Goal: Information Seeking & Learning: Understand process/instructions

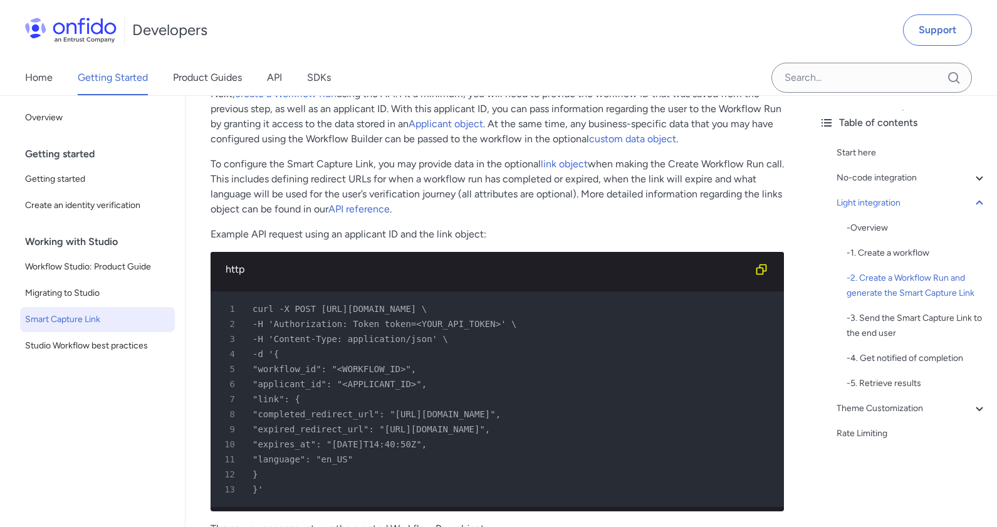
scroll to position [1771, 0]
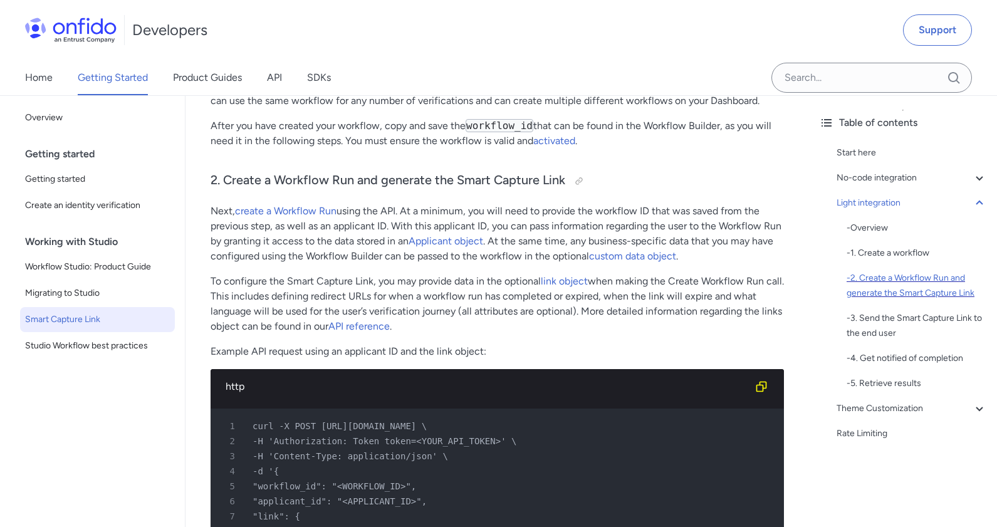
click at [928, 278] on div "- 2. Create a Workflow Run and generate the Smart Capture Link" at bounding box center [917, 286] width 140 height 30
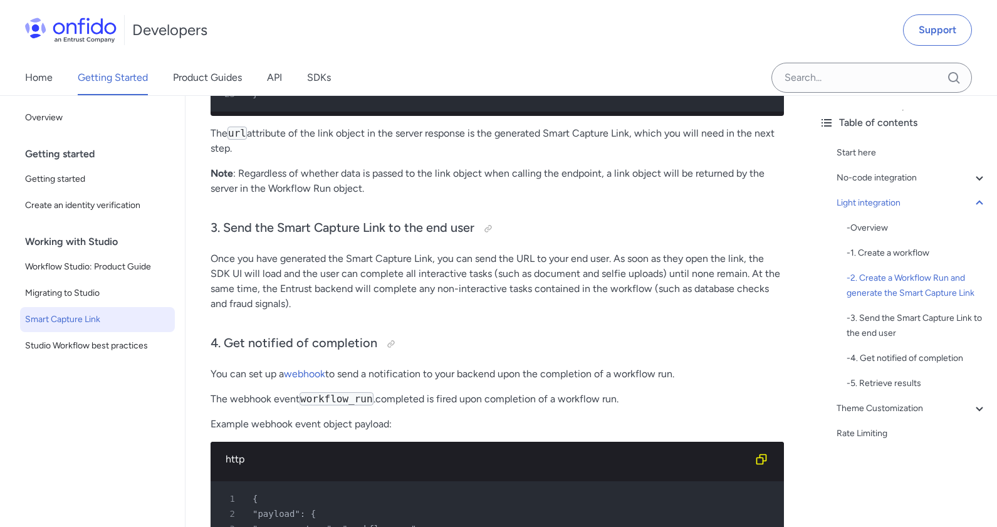
scroll to position [2730, 0]
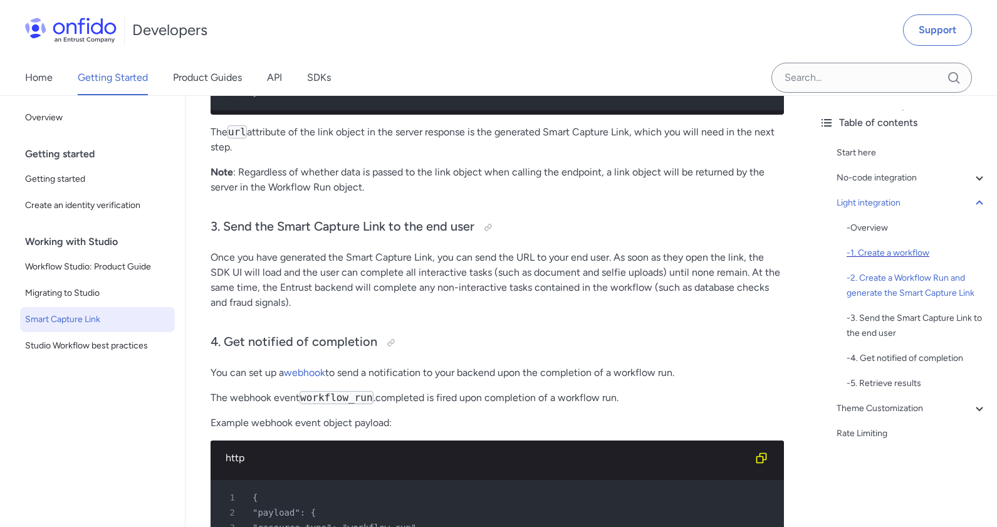
click at [899, 254] on div "- 1. Create a workflow" at bounding box center [917, 253] width 140 height 15
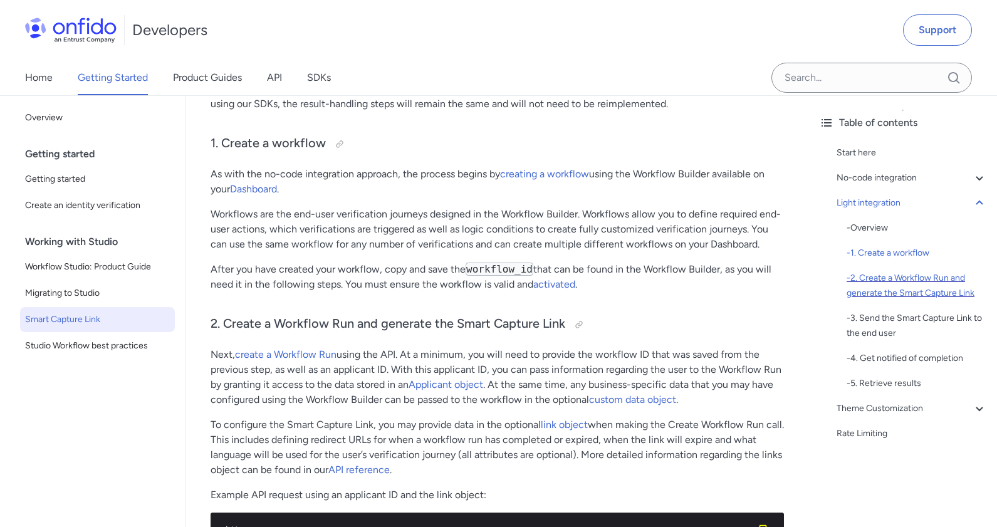
click at [855, 287] on div "- 2. Create a Workflow Run and generate the Smart Capture Link" at bounding box center [917, 286] width 140 height 30
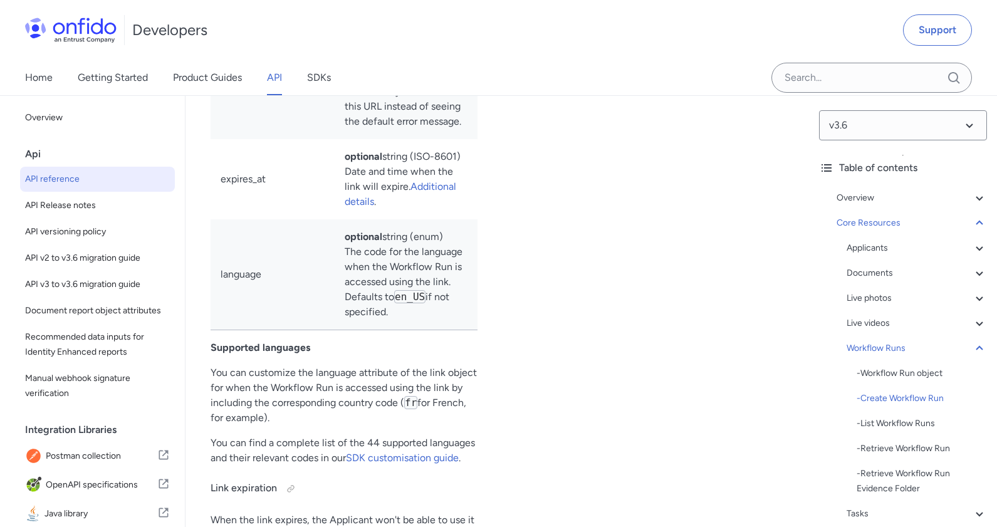
scroll to position [33539, 0]
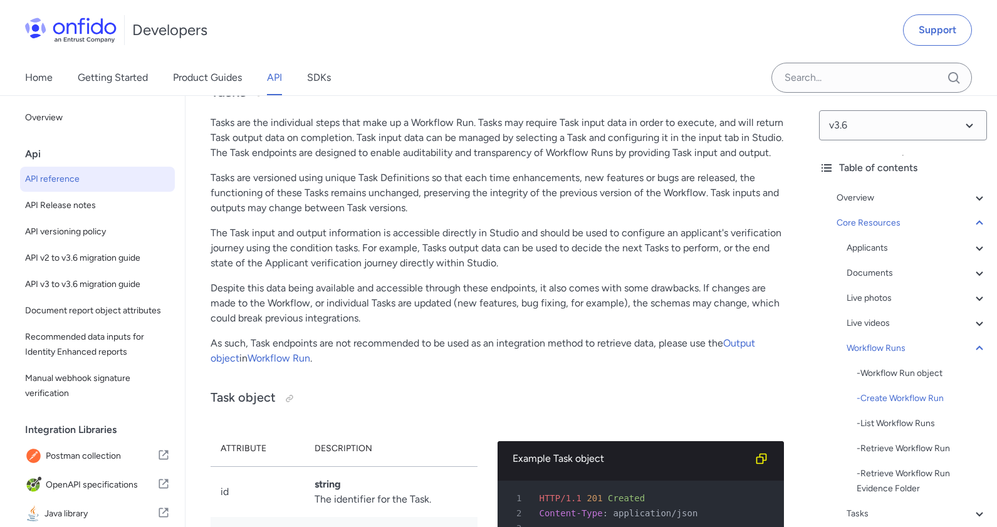
scroll to position [34924, 0]
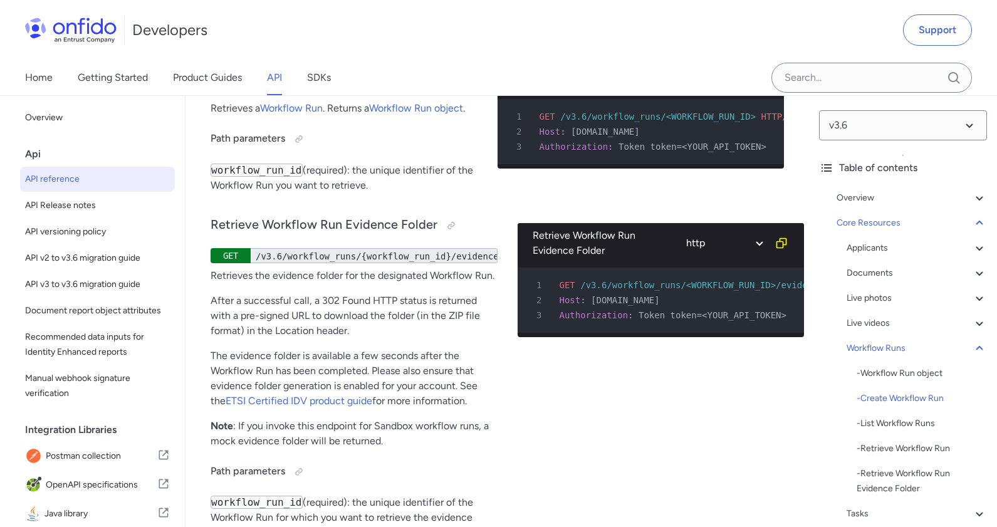
scroll to position [34368, 0]
